Goal: Navigation & Orientation: Go to known website

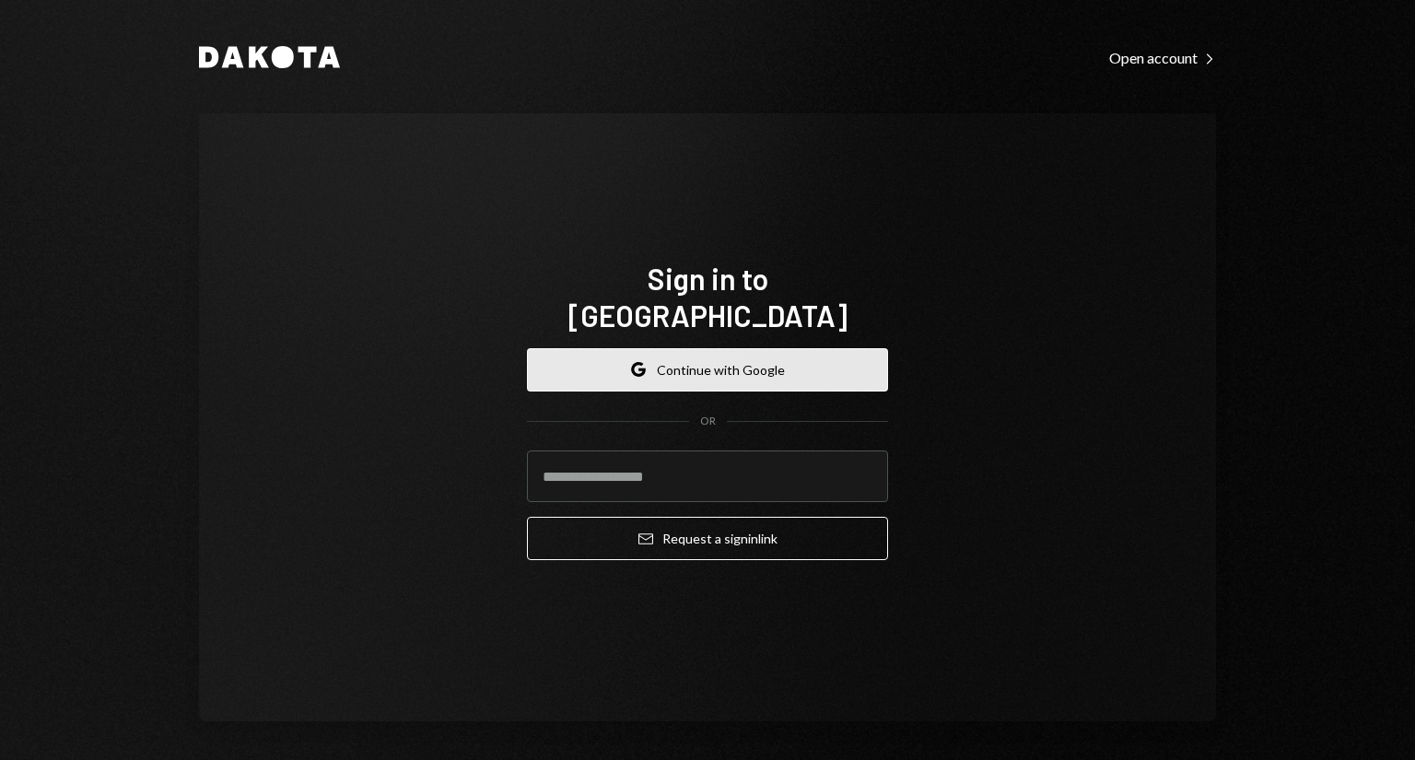
click at [633, 362] on icon "Google" at bounding box center [638, 369] width 15 height 15
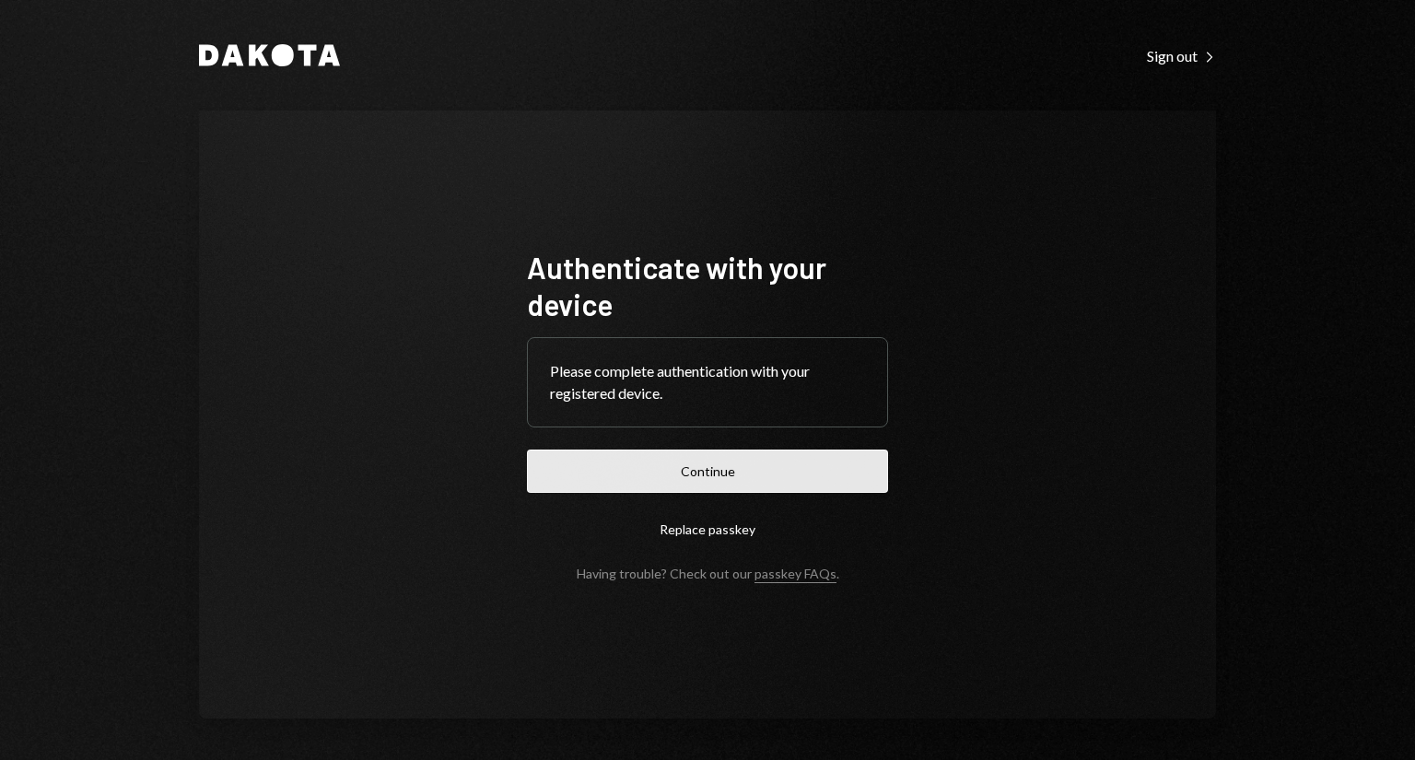
click at [752, 467] on button "Continue" at bounding box center [707, 470] width 361 height 43
